Goal: Information Seeking & Learning: Learn about a topic

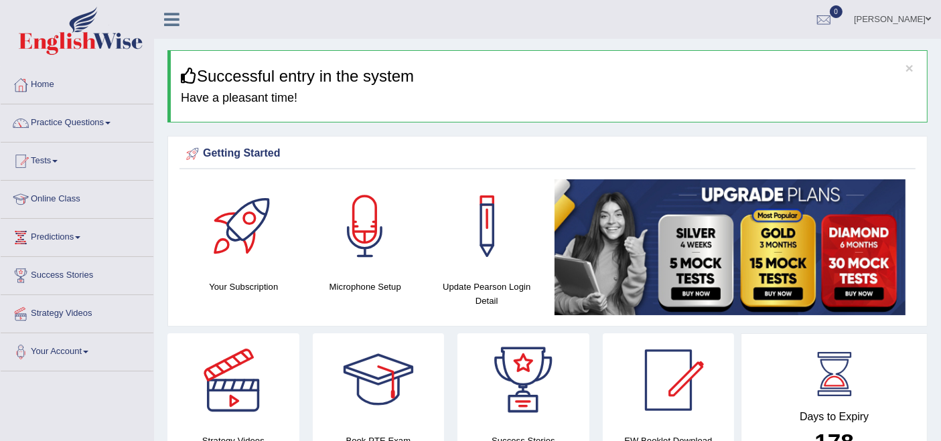
click at [59, 121] on link "Practice Questions" at bounding box center [77, 120] width 153 height 33
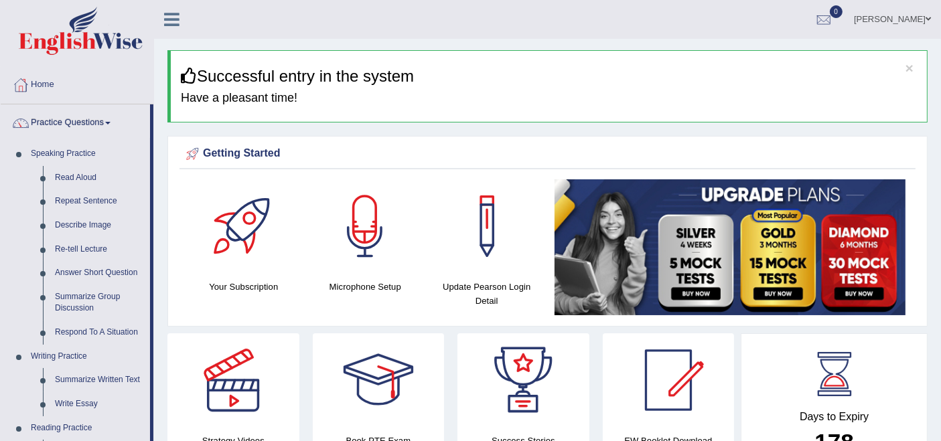
click at [59, 121] on link "Practice Questions" at bounding box center [75, 120] width 149 height 33
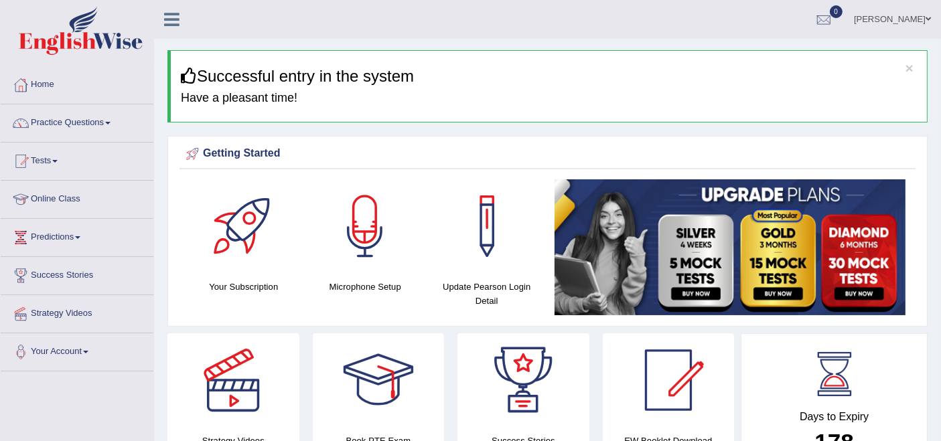
click at [97, 123] on link "Practice Questions" at bounding box center [77, 120] width 153 height 33
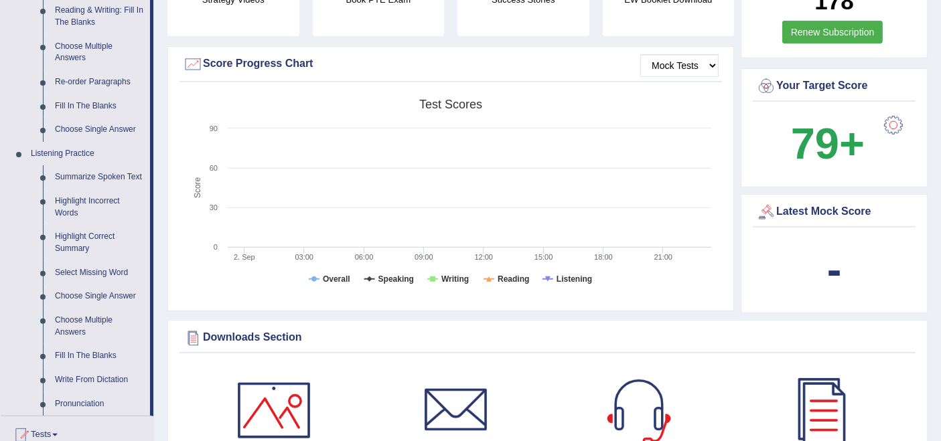
scroll to position [446, 0]
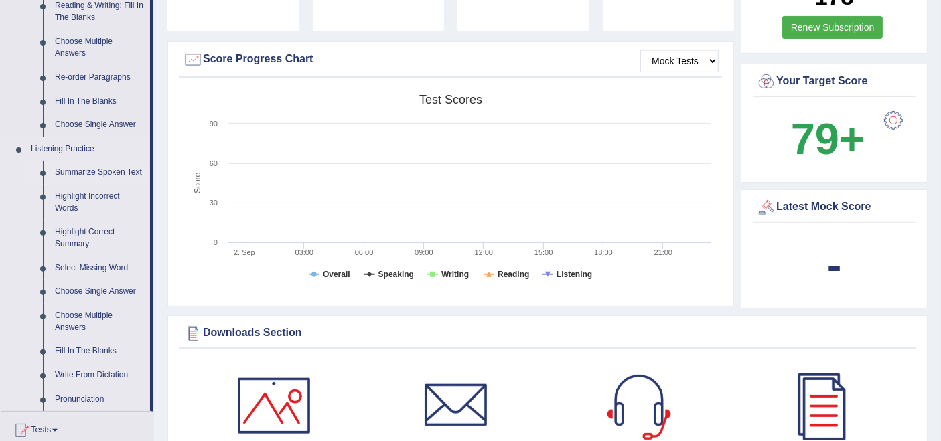
click at [78, 172] on link "Summarize Spoken Text" at bounding box center [99, 173] width 101 height 24
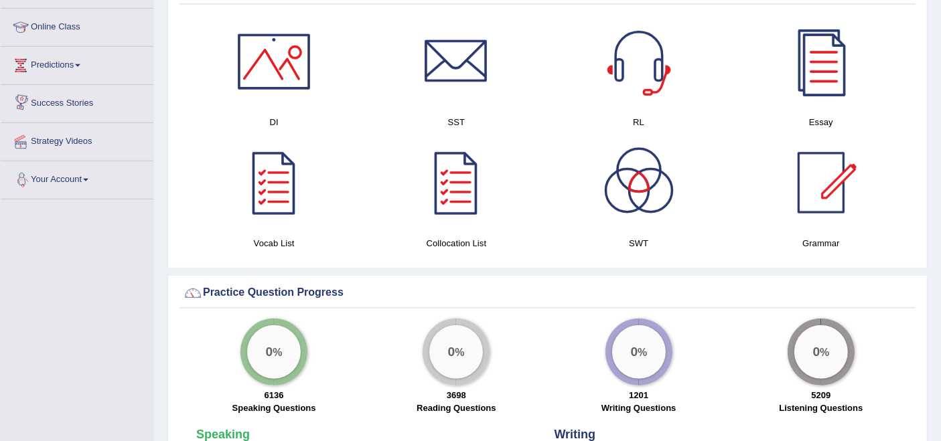
scroll to position [903, 0]
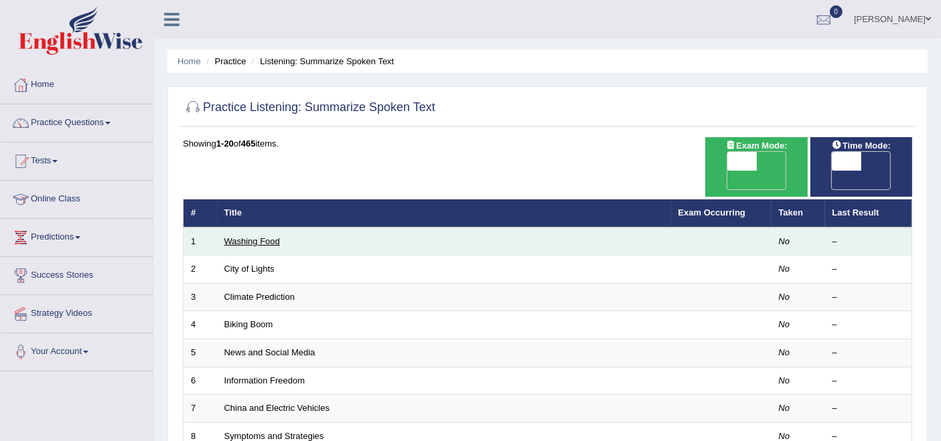
click at [250, 236] on link "Washing Food" at bounding box center [252, 241] width 56 height 10
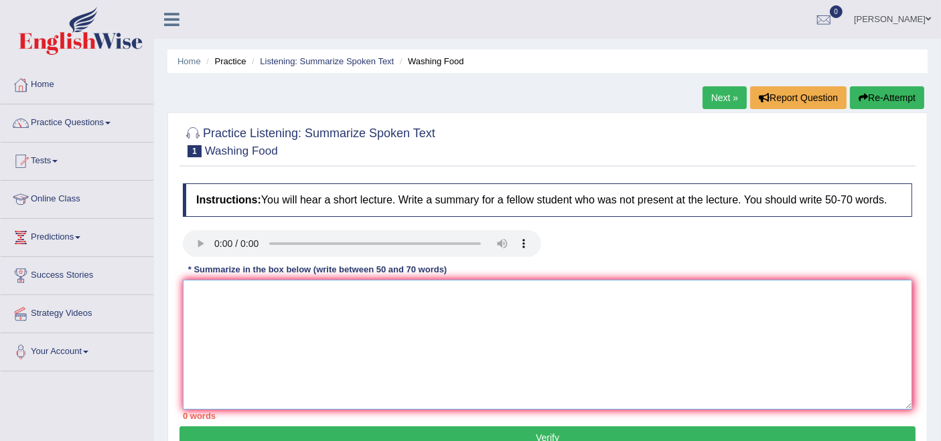
click at [259, 345] on textarea at bounding box center [547, 345] width 729 height 130
type textarea "t"
click at [315, 339] on textarea at bounding box center [547, 345] width 729 height 130
click at [234, 344] on textarea at bounding box center [547, 345] width 729 height 130
type textarea "F"
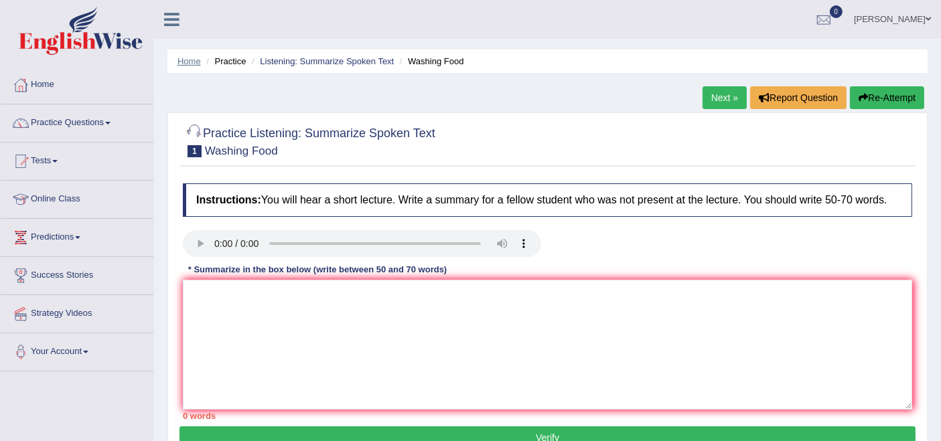
click at [184, 60] on link "Home" at bounding box center [188, 61] width 23 height 10
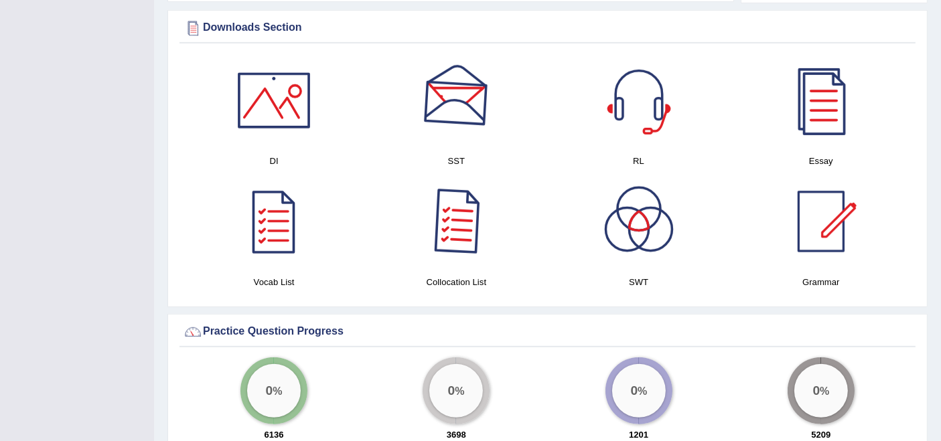
scroll to position [667, 0]
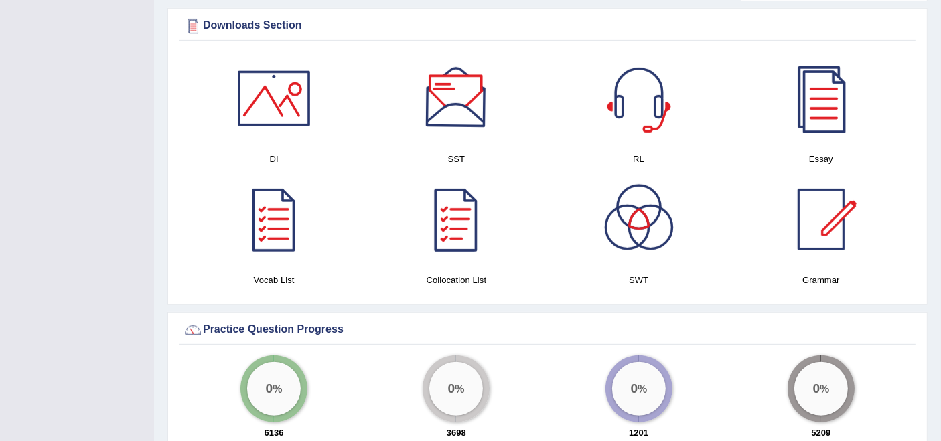
click at [461, 118] on div at bounding box center [456, 99] width 94 height 94
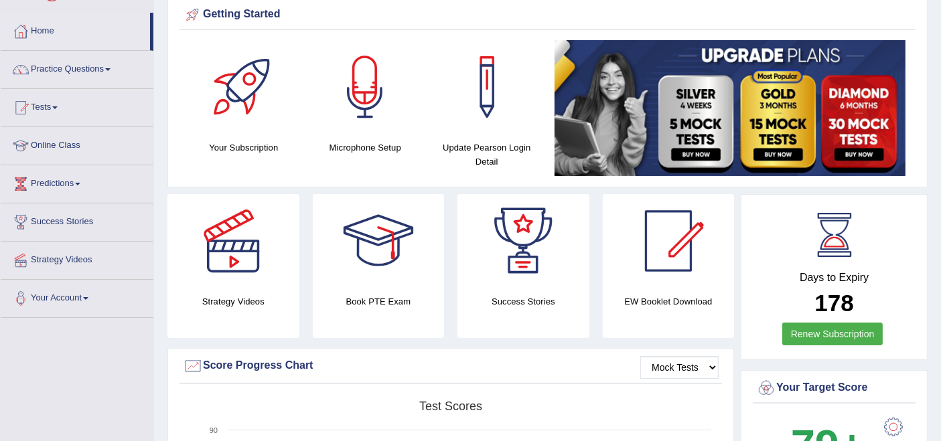
scroll to position [0, 0]
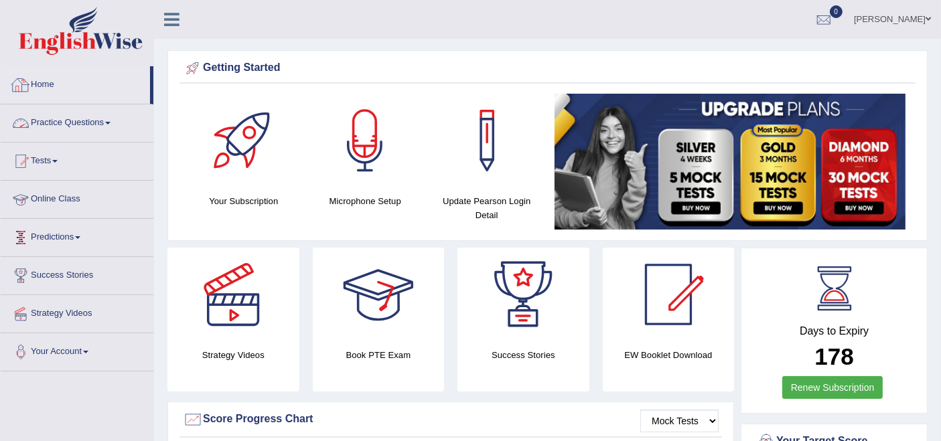
click at [59, 121] on link "Practice Questions" at bounding box center [77, 120] width 153 height 33
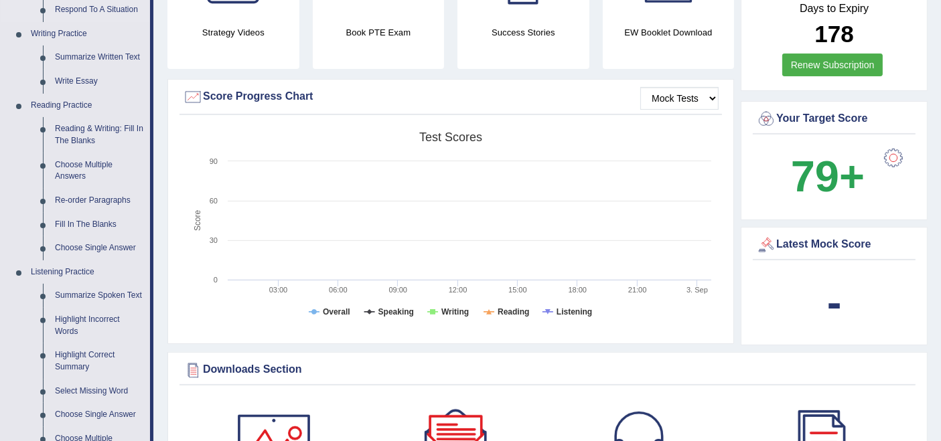
scroll to position [520, 0]
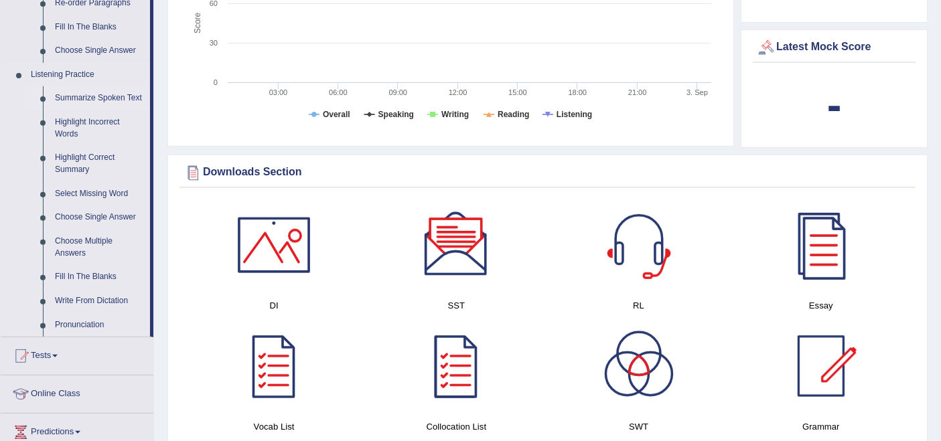
click at [78, 100] on link "Summarize Spoken Text" at bounding box center [99, 98] width 101 height 24
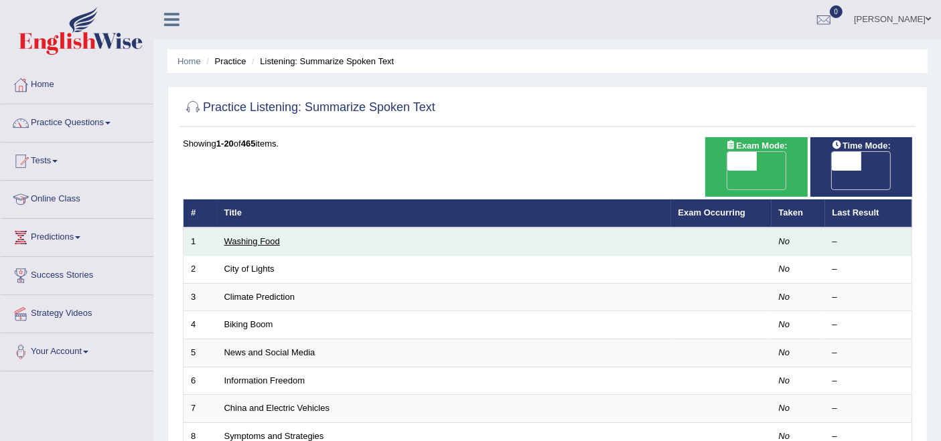
click at [273, 236] on link "Washing Food" at bounding box center [252, 241] width 56 height 10
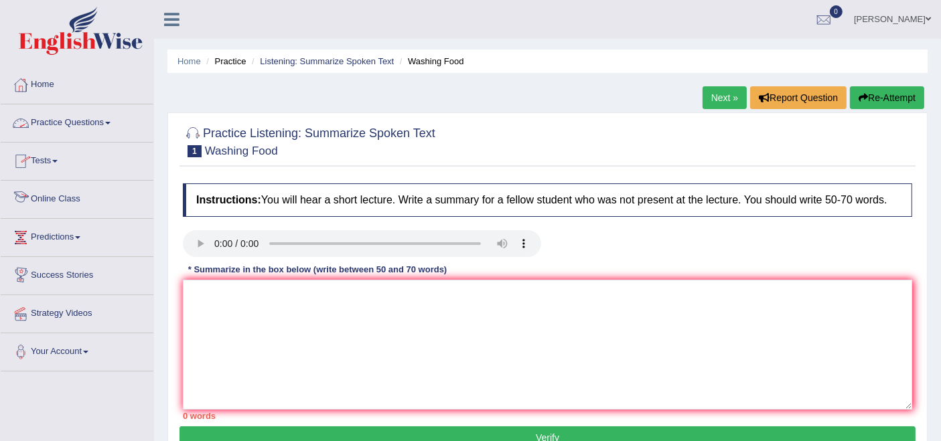
drag, startPoint x: 65, startPoint y: 120, endPoint x: 74, endPoint y: 141, distance: 22.8
click at [66, 119] on link "Practice Questions" at bounding box center [77, 120] width 153 height 33
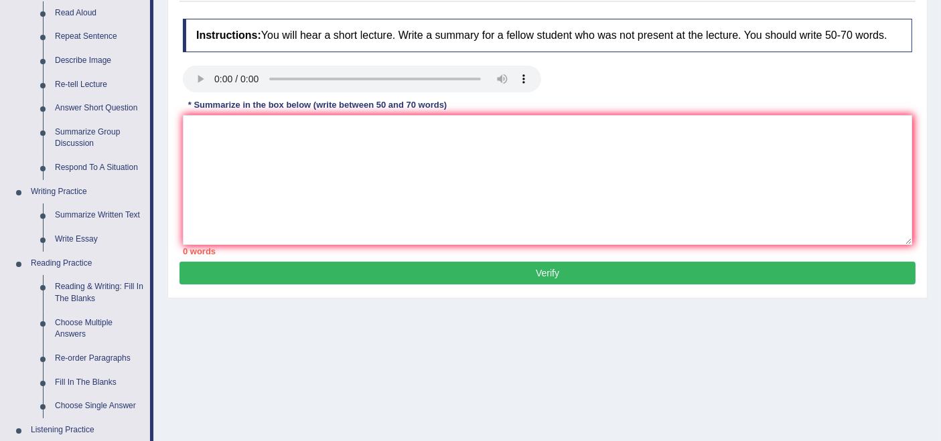
scroll to position [74, 0]
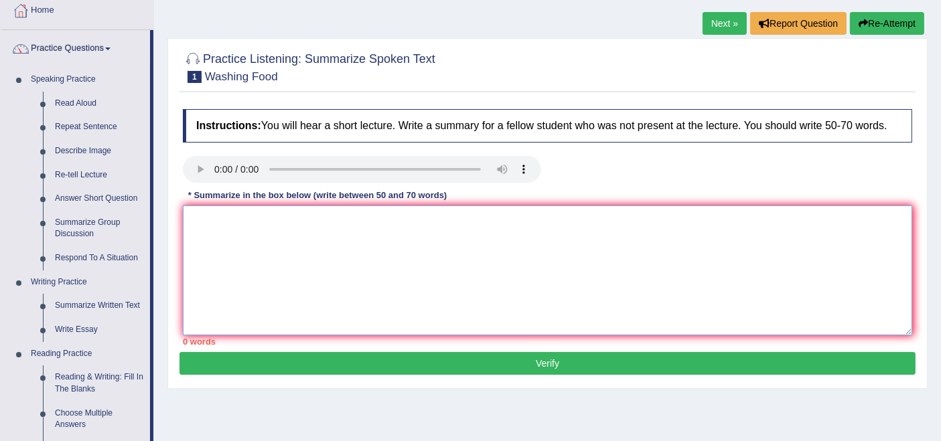
click at [324, 270] on textarea at bounding box center [547, 271] width 729 height 130
click at [354, 282] on textarea at bounding box center [547, 271] width 729 height 130
type textarea "g"
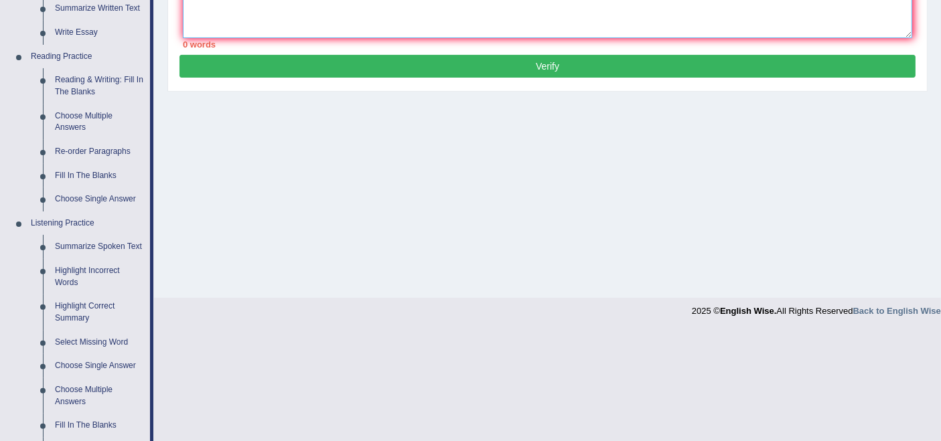
scroll to position [446, 0]
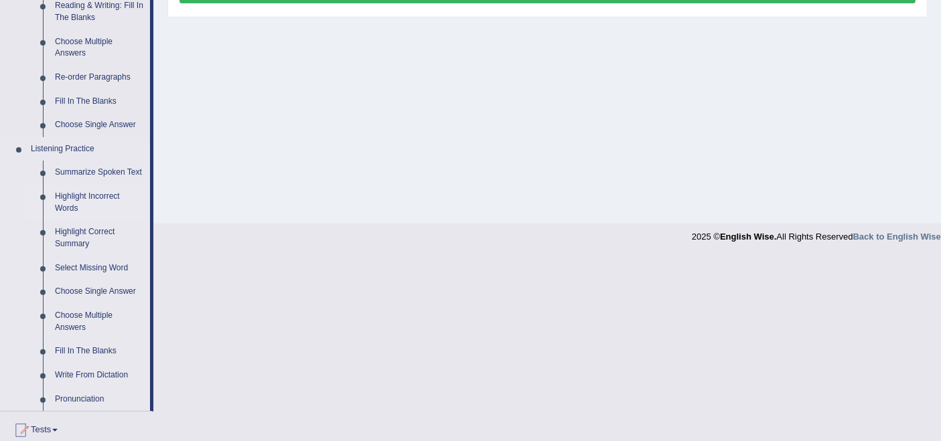
click at [70, 204] on link "Highlight Incorrect Words" at bounding box center [99, 202] width 101 height 35
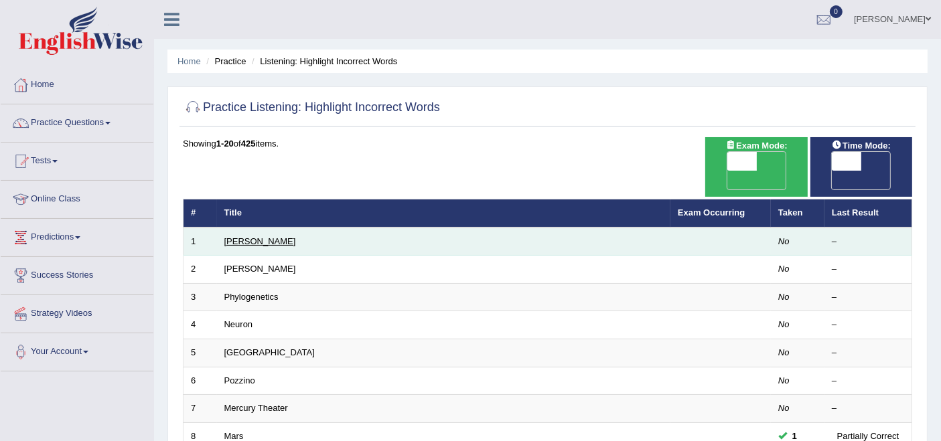
click at [234, 236] on link "[PERSON_NAME]" at bounding box center [260, 241] width 72 height 10
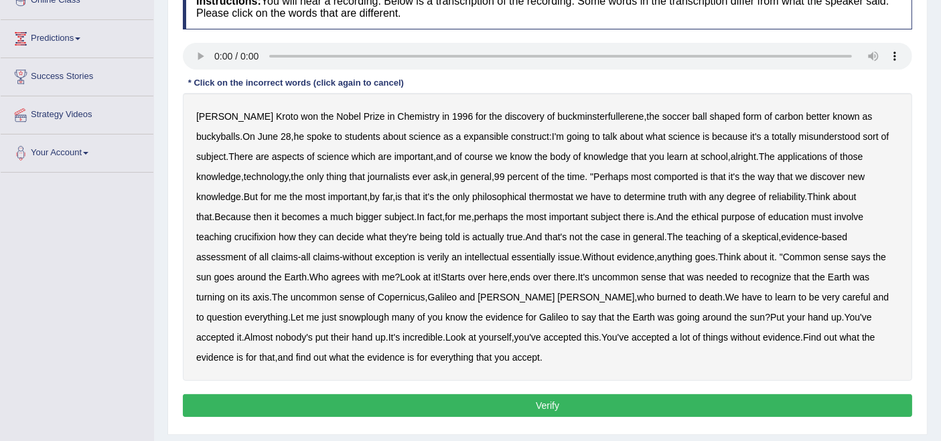
scroll to position [223, 0]
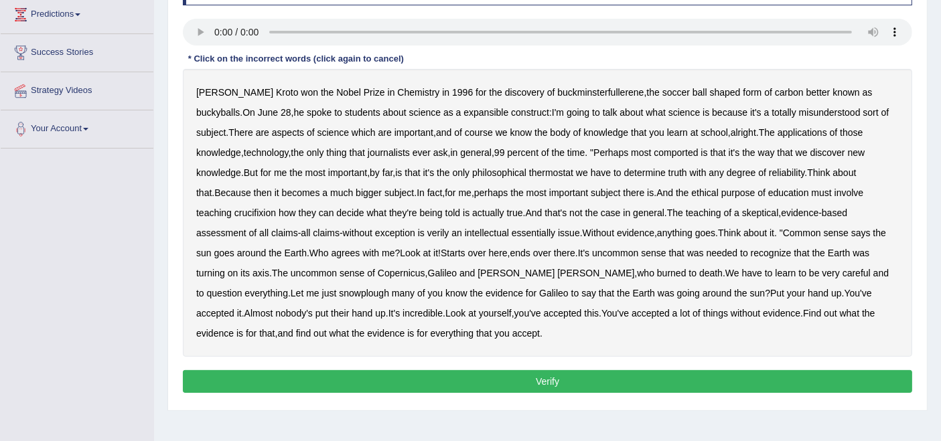
click at [463, 112] on b "expansible" at bounding box center [485, 112] width 45 height 11
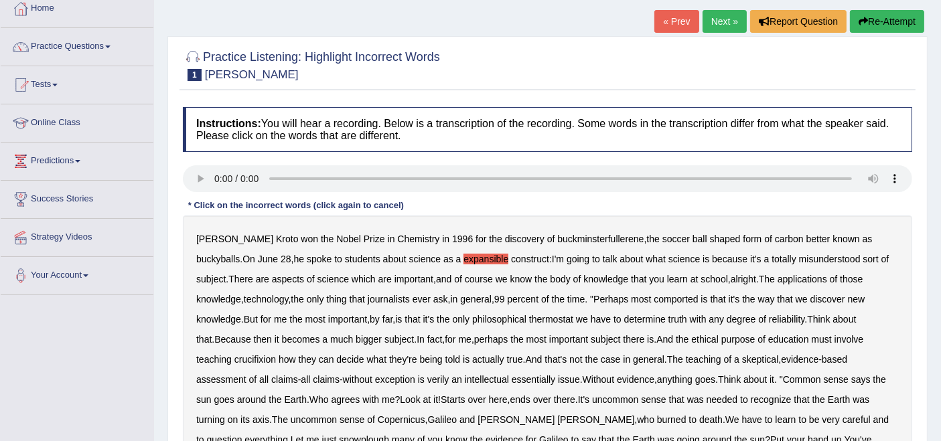
scroll to position [74, 0]
